Goal: Task Accomplishment & Management: Use online tool/utility

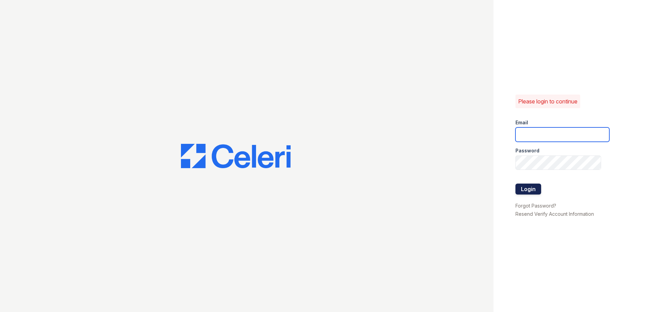
type input "arrivestreetervilleleasing@trinity-pm.com"
click at [529, 191] on button "Login" at bounding box center [528, 189] width 26 height 11
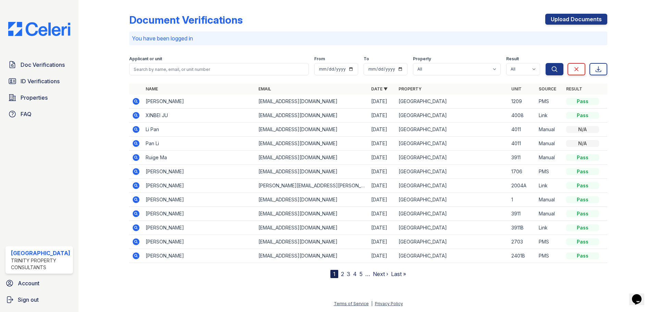
click at [135, 117] on icon at bounding box center [136, 115] width 7 height 7
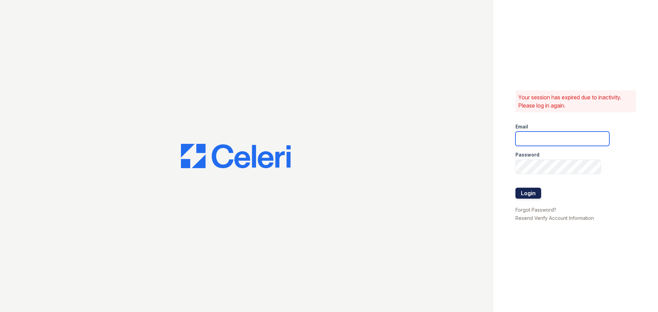
type input "arrivestreetervilleleasing@trinity-pm.com"
click at [521, 192] on button "Login" at bounding box center [528, 193] width 26 height 11
